Goal: Use online tool/utility: Utilize a website feature to perform a specific function

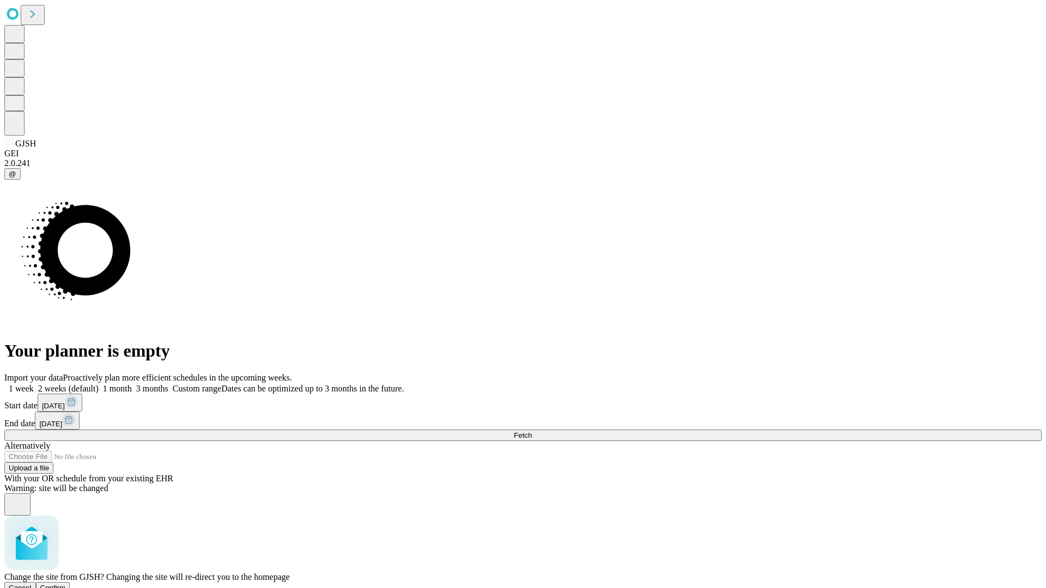
click at [66, 584] on span "Confirm" at bounding box center [53, 588] width 26 height 8
click at [132, 384] on label "1 month" at bounding box center [115, 388] width 33 height 9
click at [532, 431] on span "Fetch" at bounding box center [523, 435] width 18 height 8
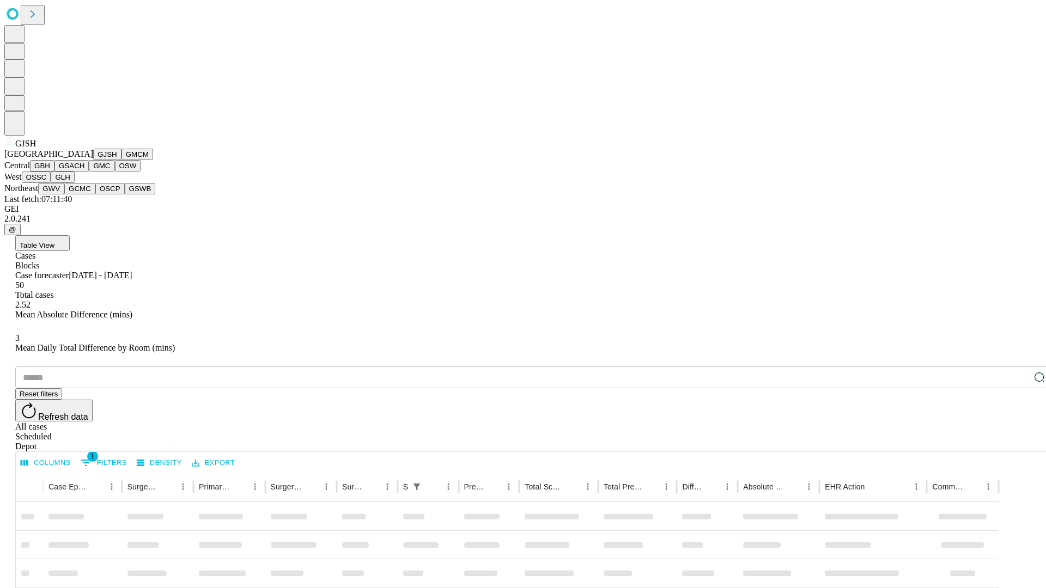
click at [121, 160] on button "GMCM" at bounding box center [137, 154] width 32 height 11
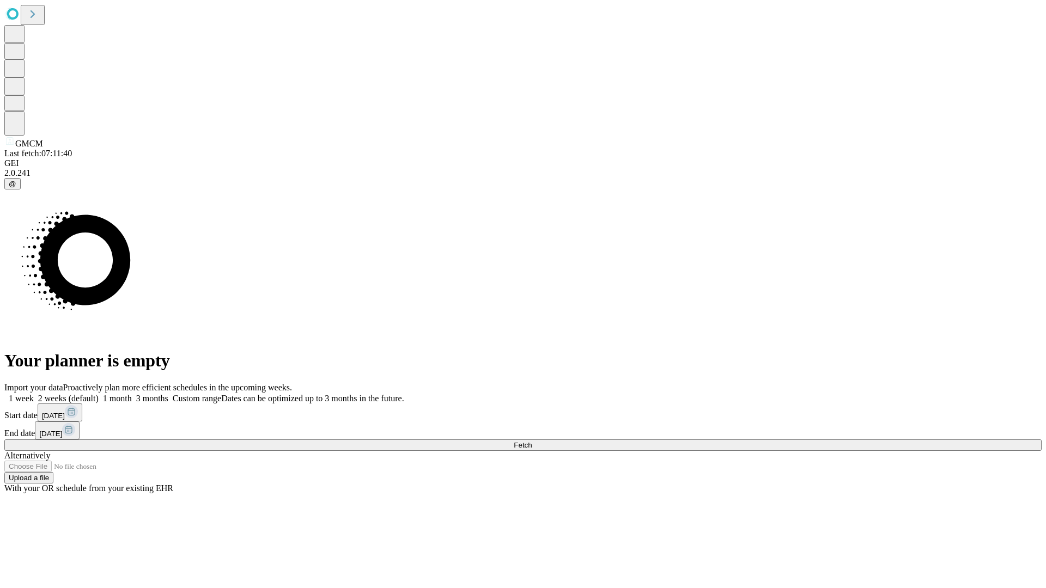
click at [132, 394] on label "1 month" at bounding box center [115, 398] width 33 height 9
click at [532, 441] on span "Fetch" at bounding box center [523, 445] width 18 height 8
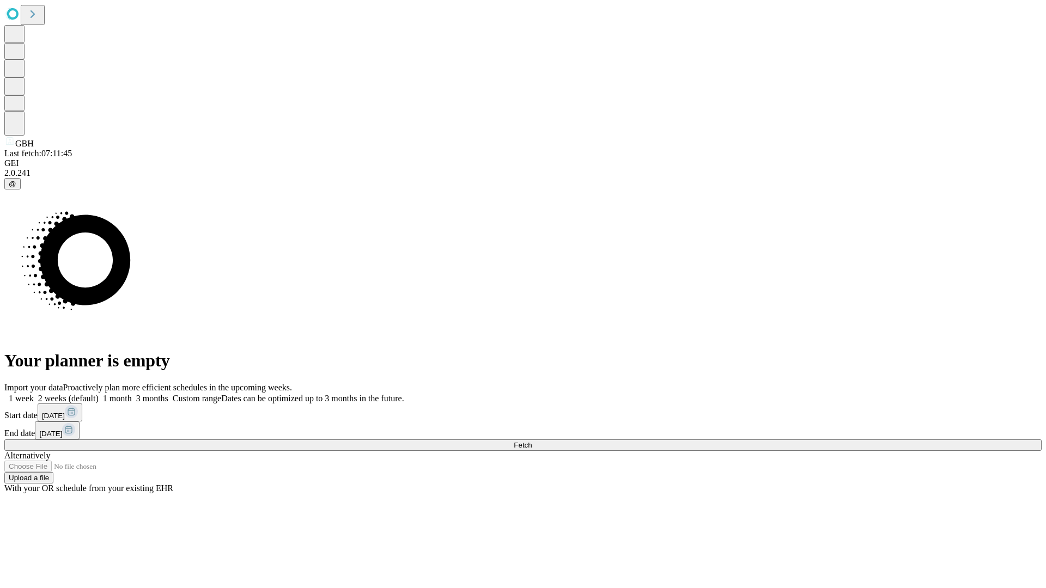
click at [132, 394] on label "1 month" at bounding box center [115, 398] width 33 height 9
click at [532, 441] on span "Fetch" at bounding box center [523, 445] width 18 height 8
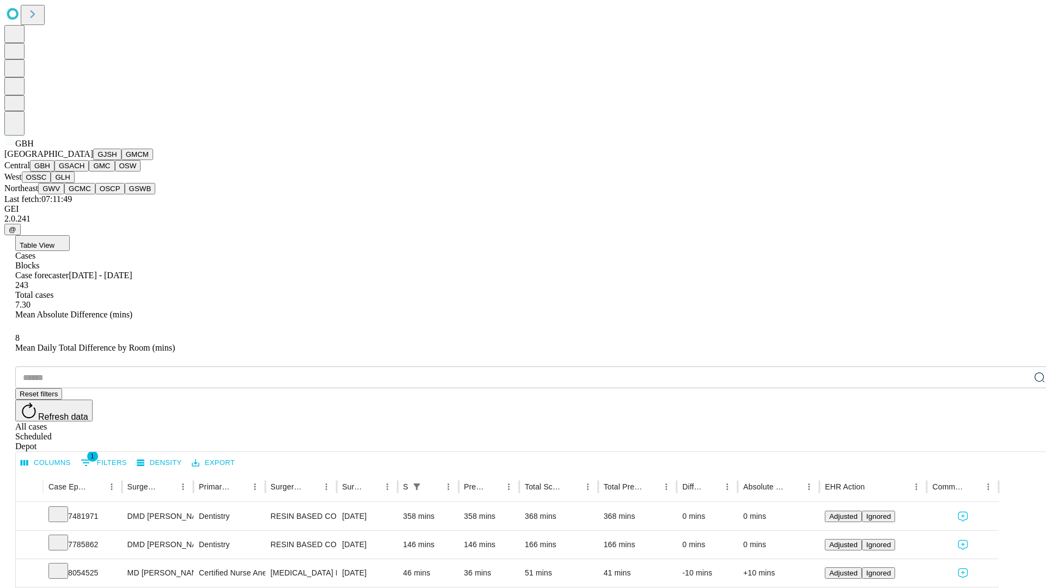
click at [84, 172] on button "GSACH" at bounding box center [71, 165] width 34 height 11
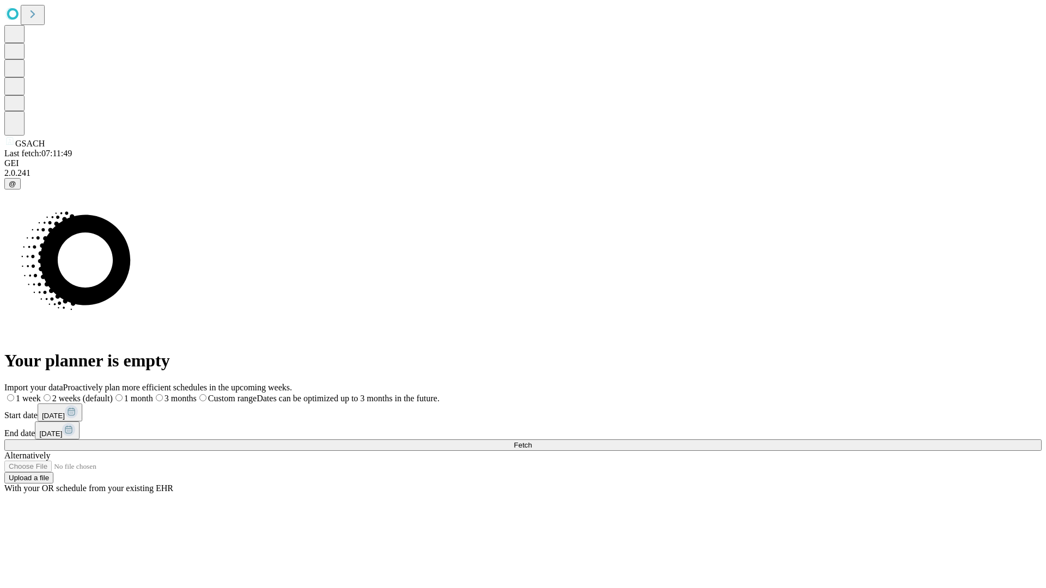
click at [532, 441] on span "Fetch" at bounding box center [523, 445] width 18 height 8
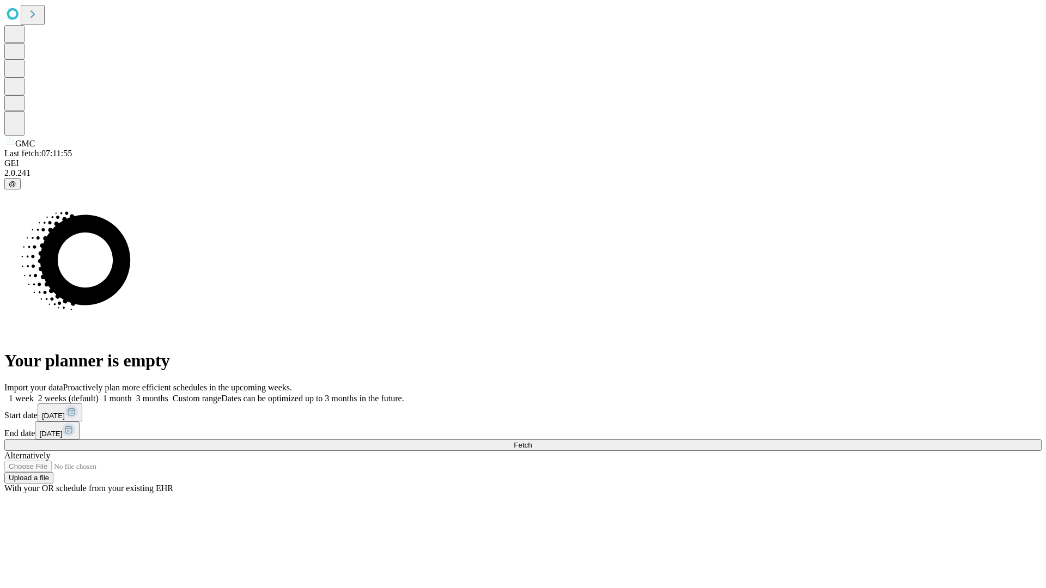
click at [132, 394] on label "1 month" at bounding box center [115, 398] width 33 height 9
click at [532, 441] on span "Fetch" at bounding box center [523, 445] width 18 height 8
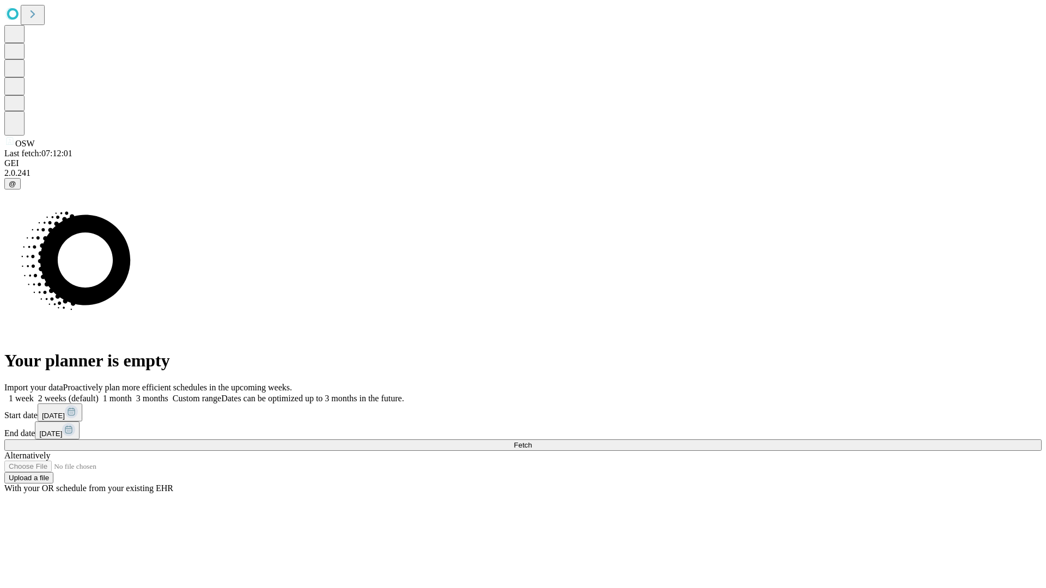
click at [132, 394] on label "1 month" at bounding box center [115, 398] width 33 height 9
click at [532, 441] on span "Fetch" at bounding box center [523, 445] width 18 height 8
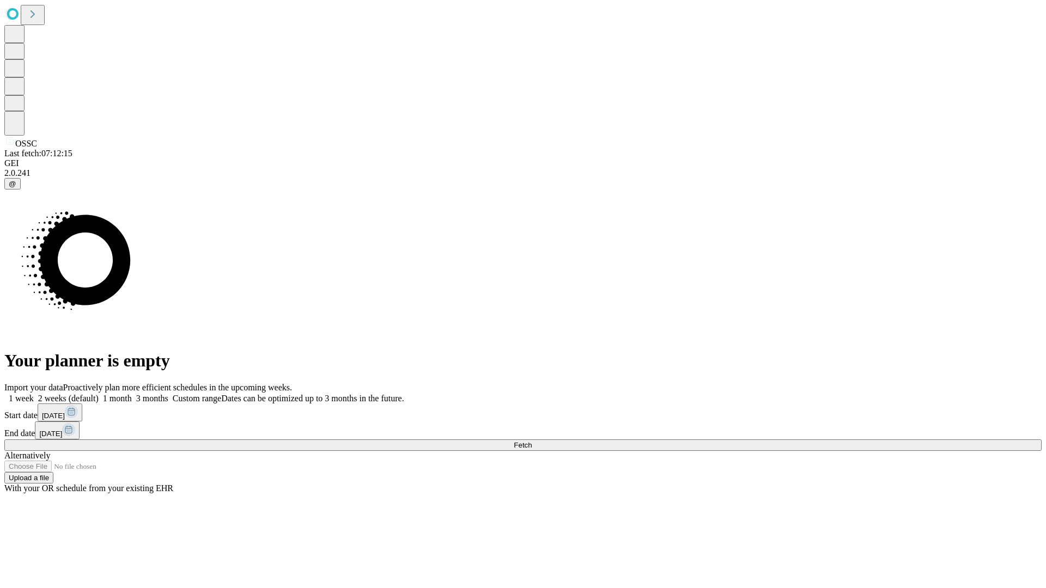
click at [132, 394] on label "1 month" at bounding box center [115, 398] width 33 height 9
click at [532, 441] on span "Fetch" at bounding box center [523, 445] width 18 height 8
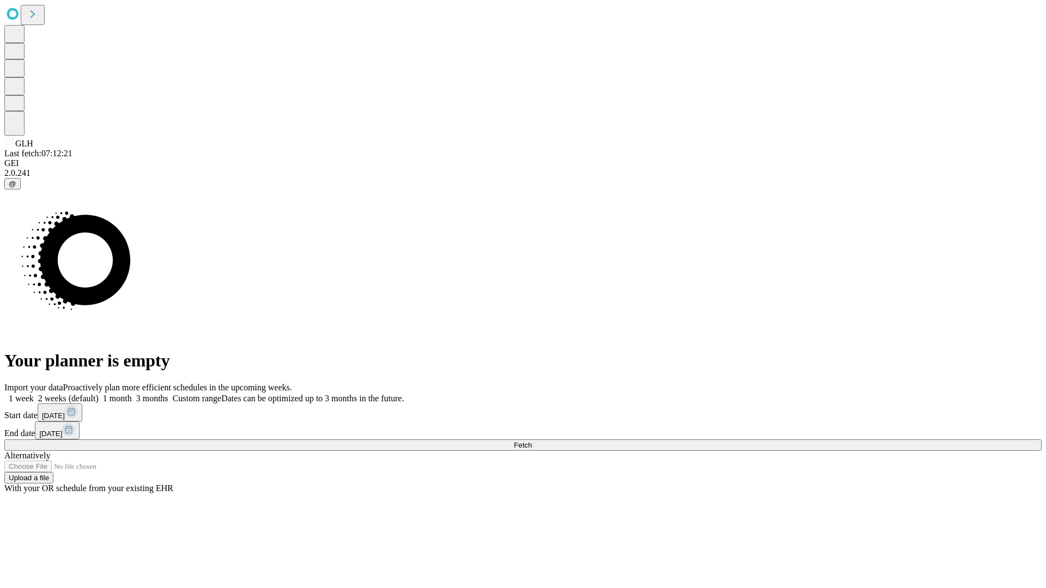
click at [132, 394] on label "1 month" at bounding box center [115, 398] width 33 height 9
click at [532, 441] on span "Fetch" at bounding box center [523, 445] width 18 height 8
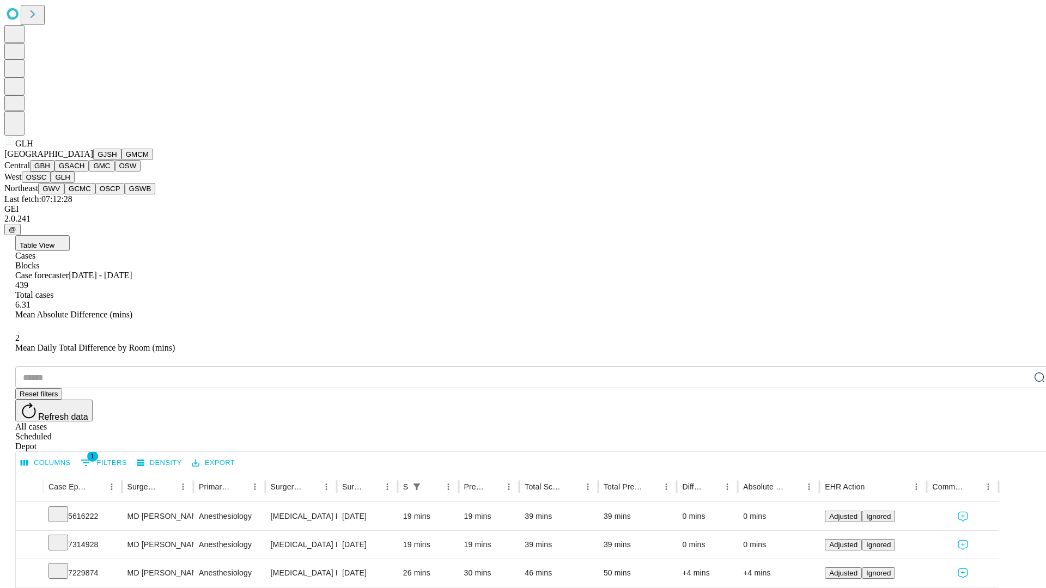
click at [64, 194] on button "GWV" at bounding box center [51, 188] width 26 height 11
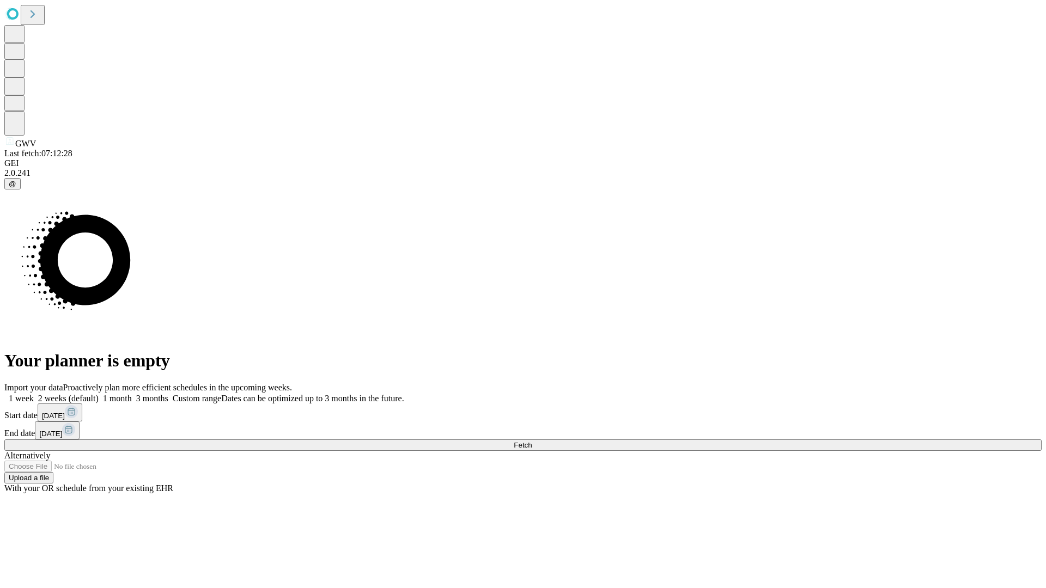
click at [132, 394] on label "1 month" at bounding box center [115, 398] width 33 height 9
click at [532, 441] on span "Fetch" at bounding box center [523, 445] width 18 height 8
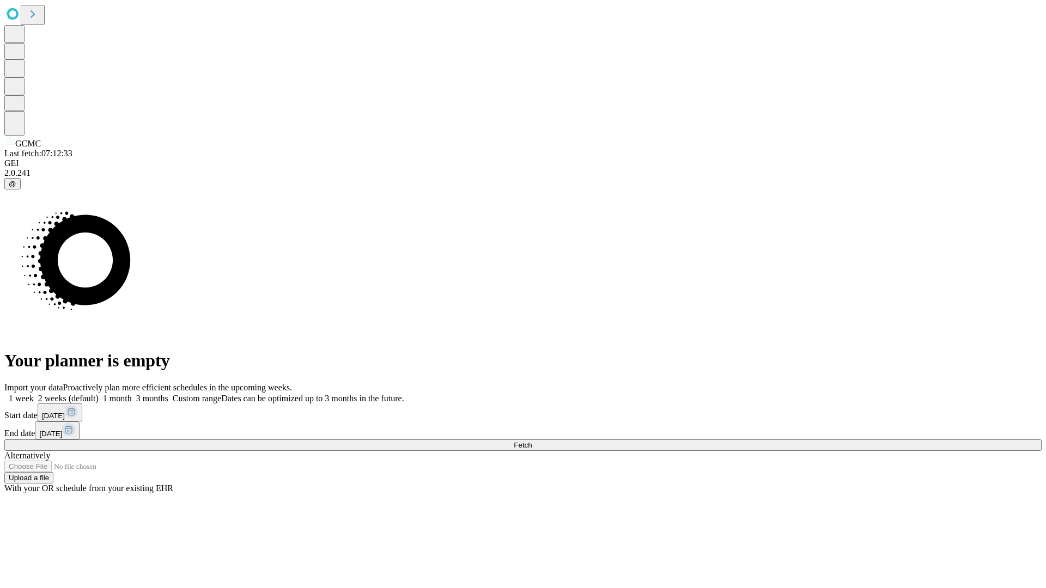
click at [132, 394] on label "1 month" at bounding box center [115, 398] width 33 height 9
click at [532, 441] on span "Fetch" at bounding box center [523, 445] width 18 height 8
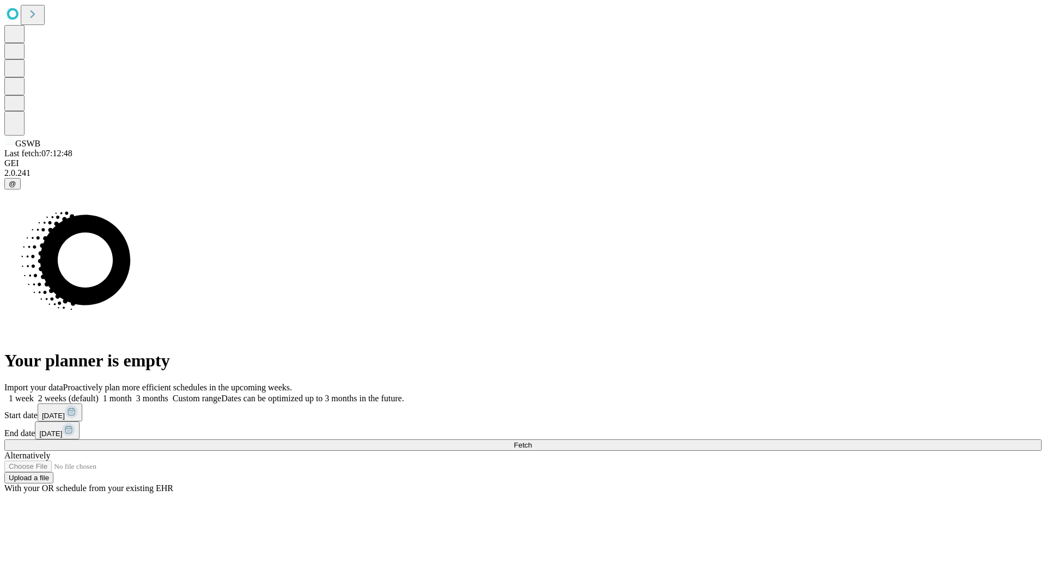
click at [132, 394] on label "1 month" at bounding box center [115, 398] width 33 height 9
click at [532, 441] on span "Fetch" at bounding box center [523, 445] width 18 height 8
